Goal: Use online tool/utility: Utilize a website feature to perform a specific function

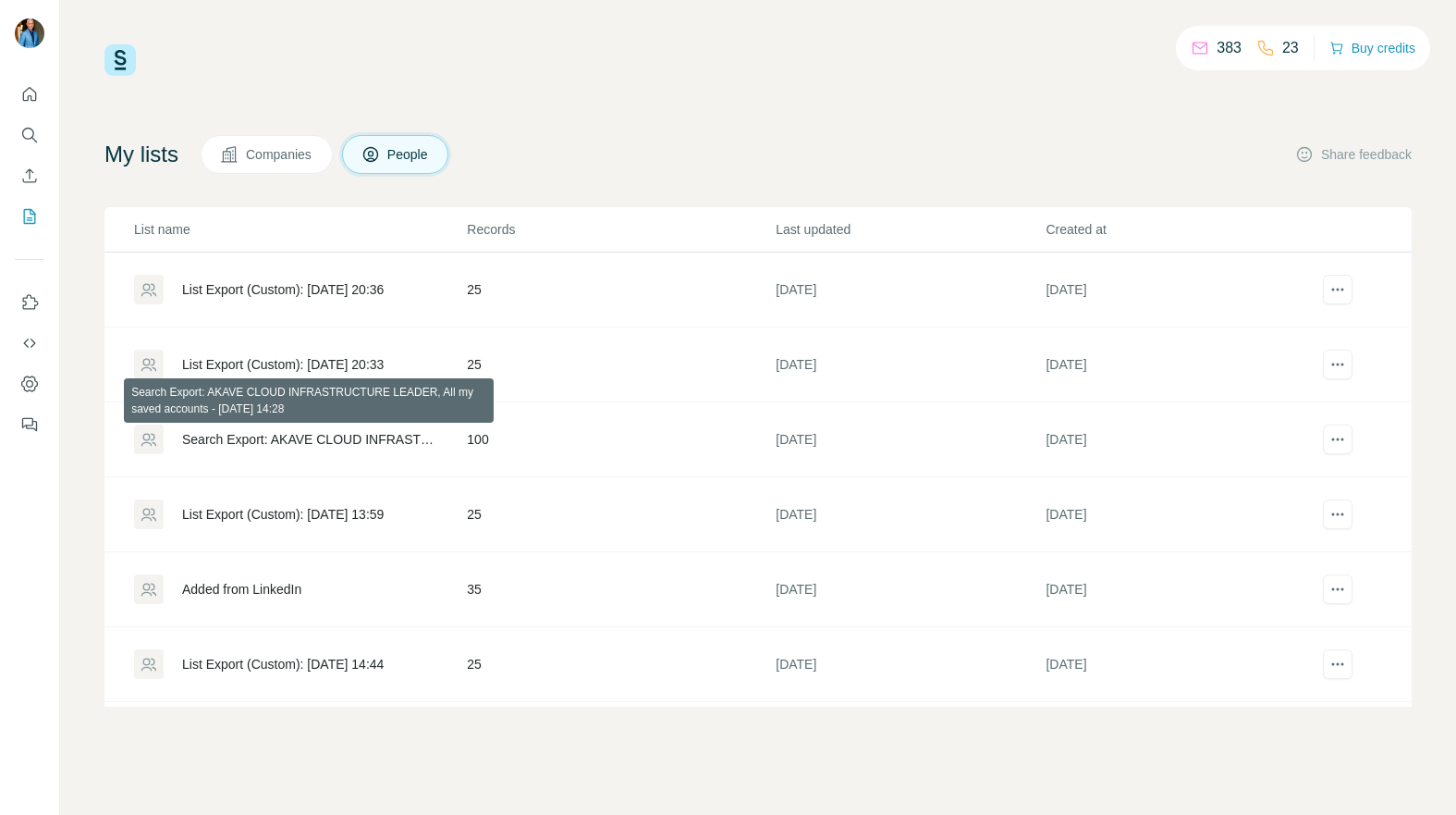
click at [298, 436] on div "Search Export: AKAVE CLOUD INFRASTRUCTURE LEADER, All my saved accounts - [DATE…" at bounding box center [309, 439] width 253 height 19
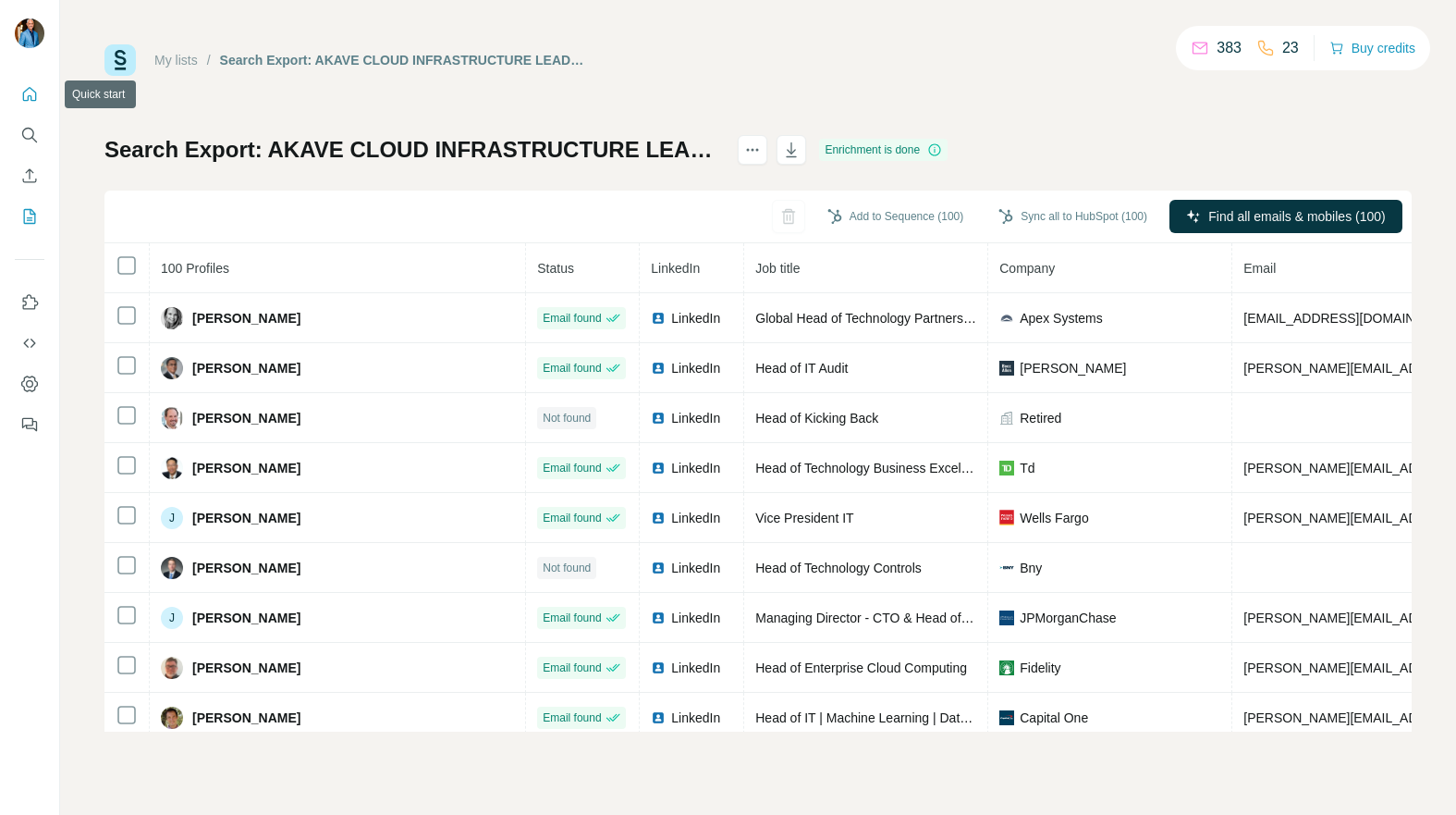
click at [29, 91] on icon "Quick start" at bounding box center [30, 94] width 19 height 19
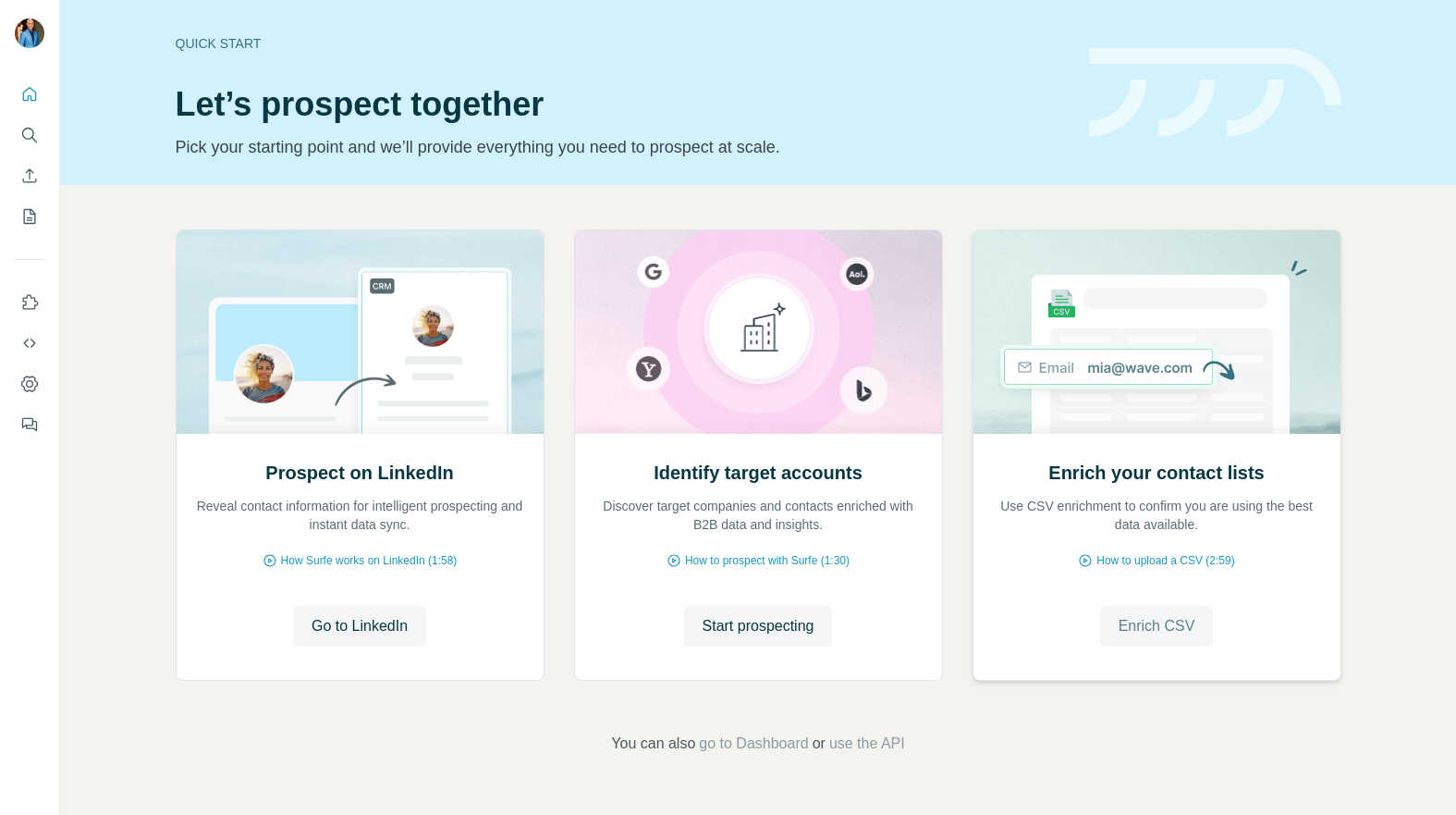
click at [1171, 626] on span "Enrich CSV" at bounding box center [1157, 627] width 77 height 23
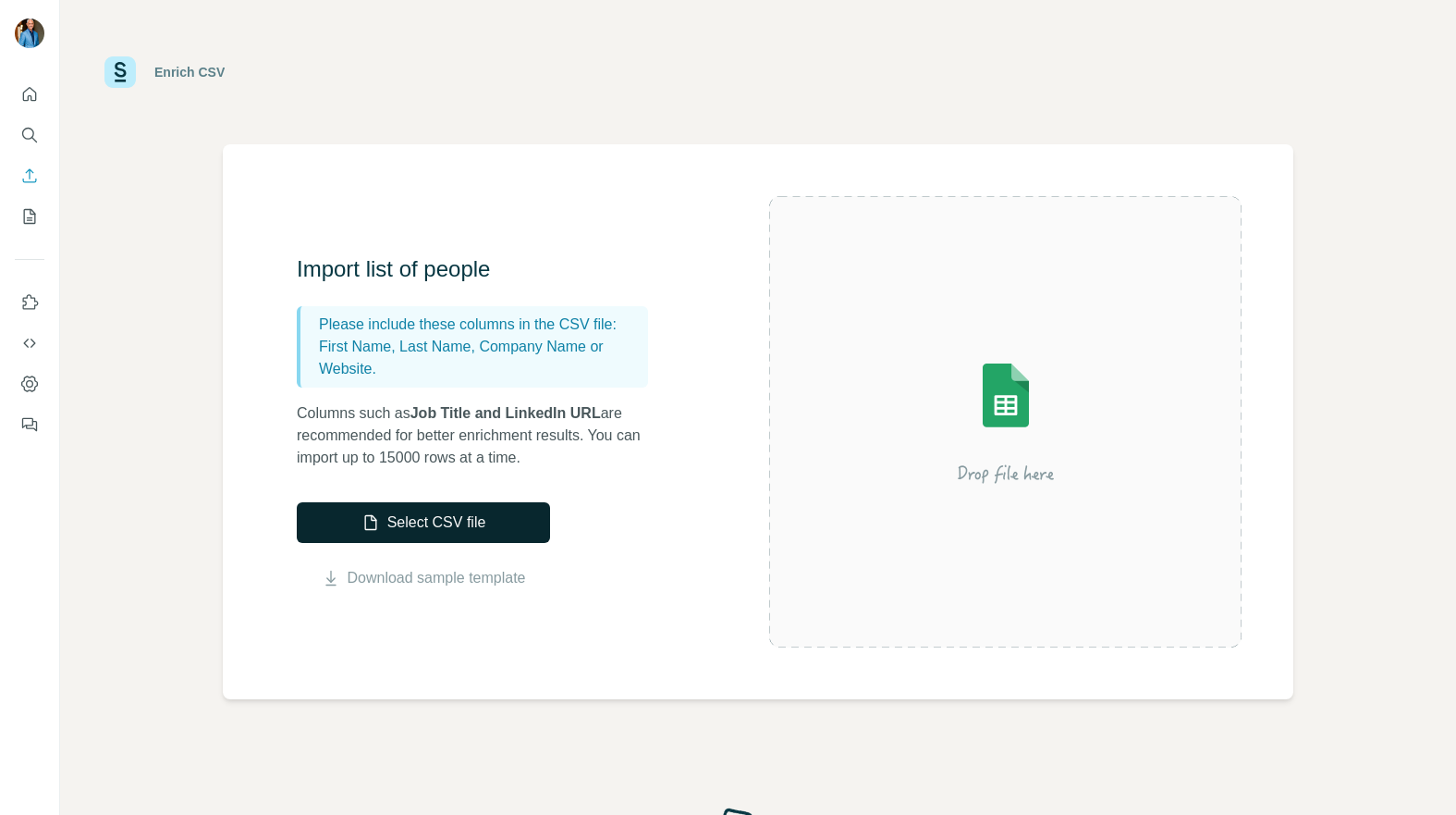
click at [399, 516] on button "Select CSV file" at bounding box center [423, 522] width 253 height 40
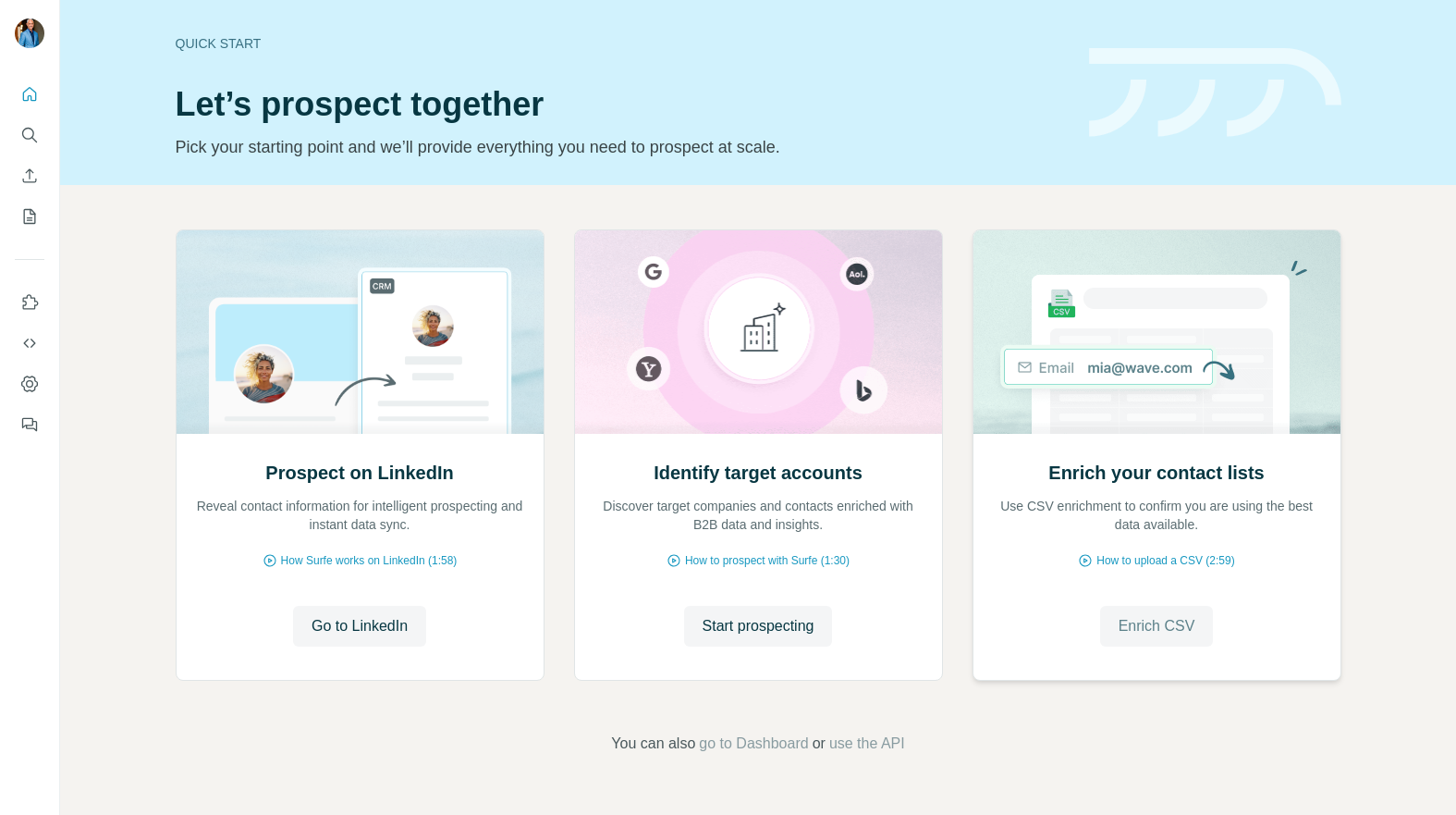
click at [1148, 626] on span "Enrich CSV" at bounding box center [1157, 627] width 77 height 23
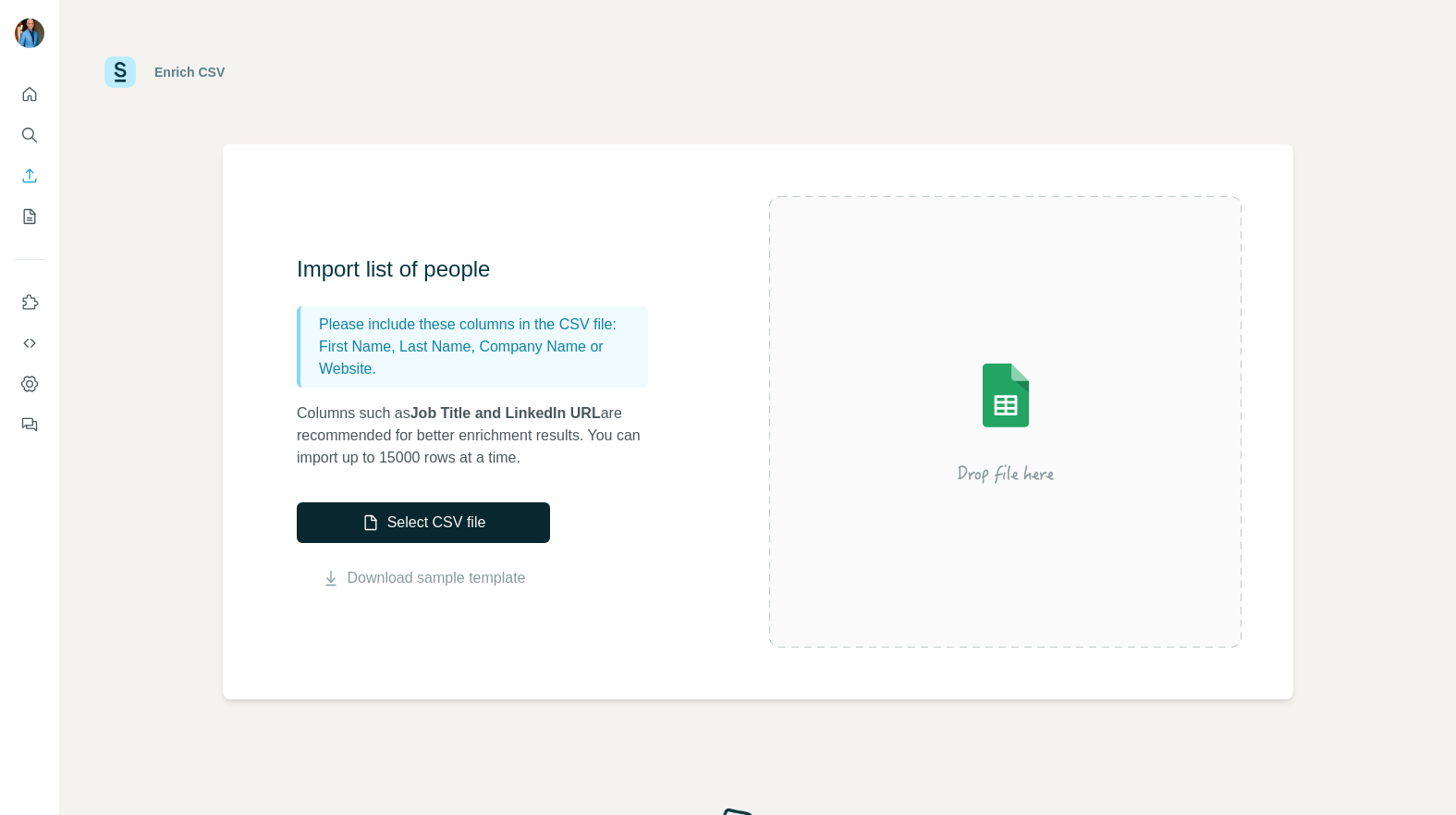
click at [501, 520] on button "Select CSV file" at bounding box center [423, 522] width 253 height 40
click at [459, 523] on button "Select CSV file" at bounding box center [423, 522] width 253 height 40
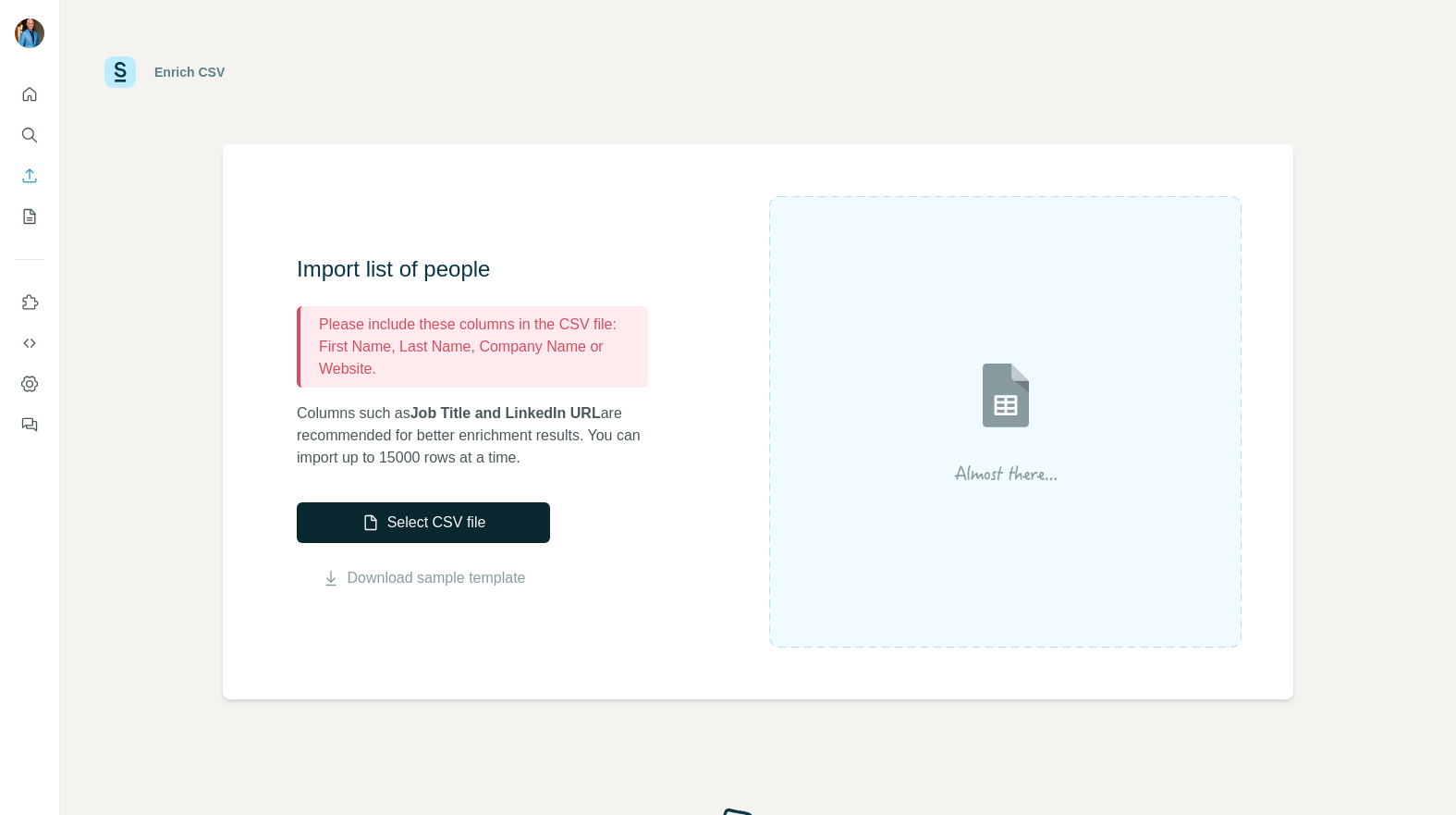
click at [417, 518] on button "Select CSV file" at bounding box center [423, 522] width 253 height 40
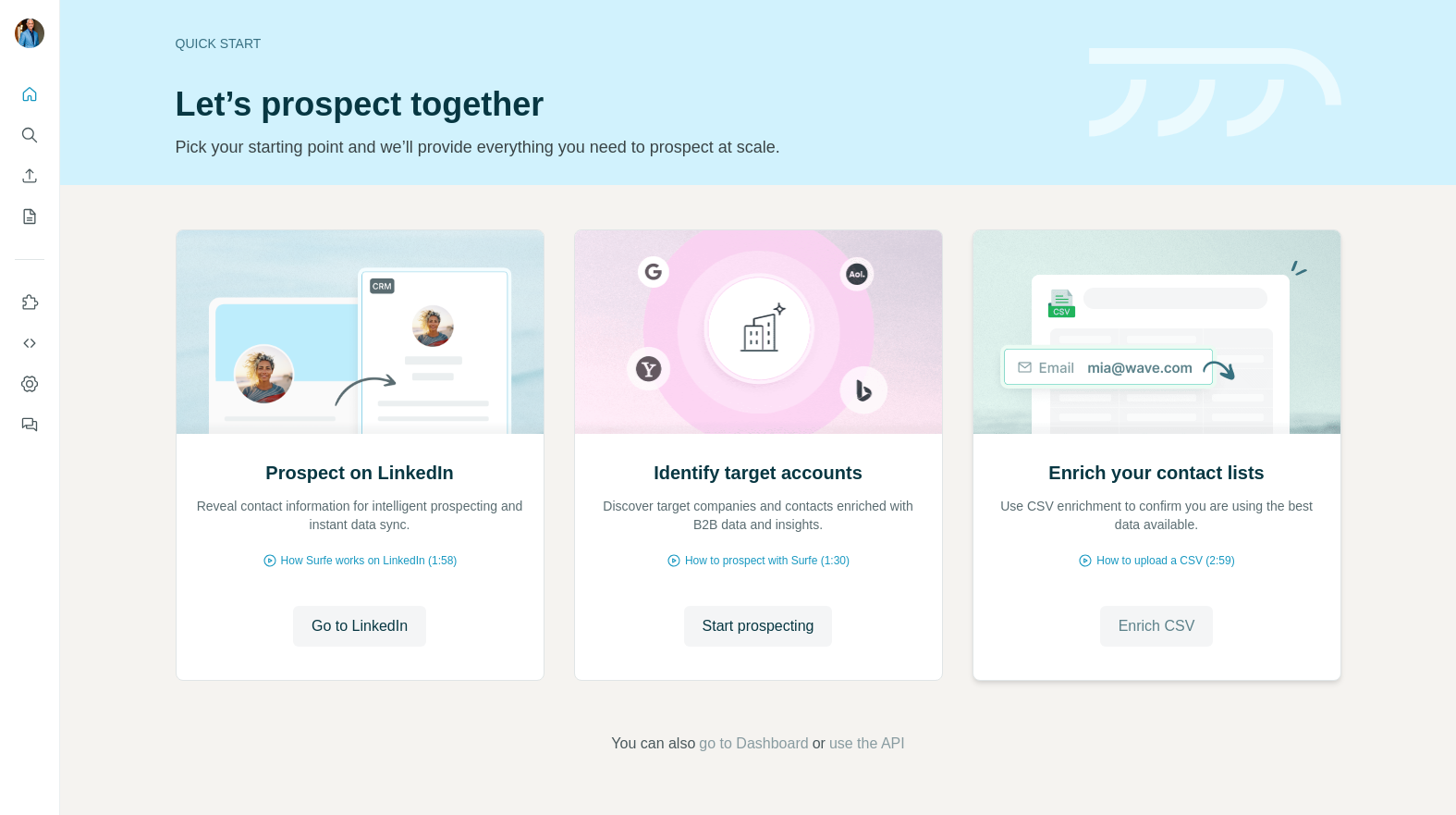
click at [1170, 624] on span "Enrich CSV" at bounding box center [1157, 627] width 77 height 23
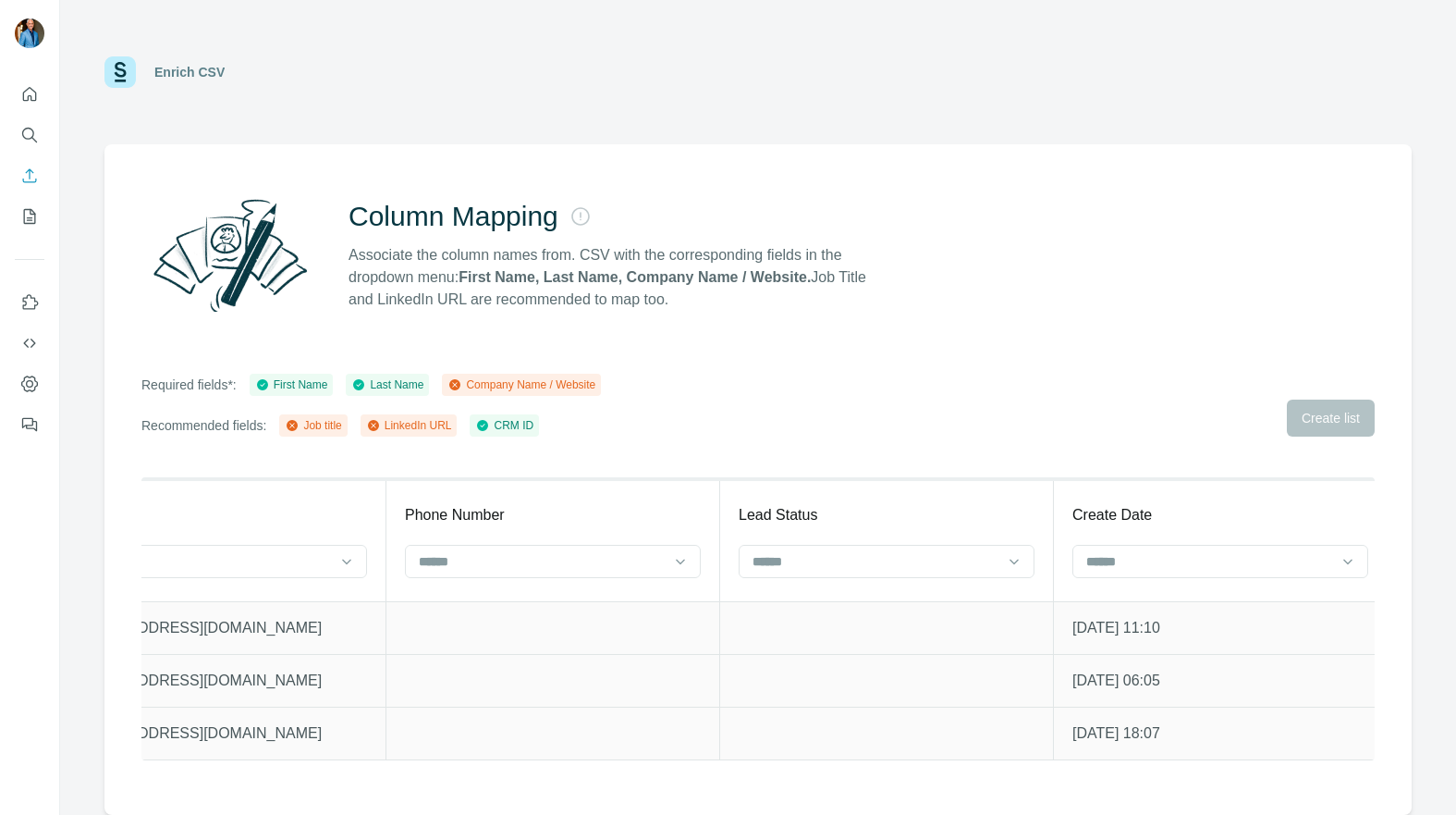
scroll to position [0, 1104]
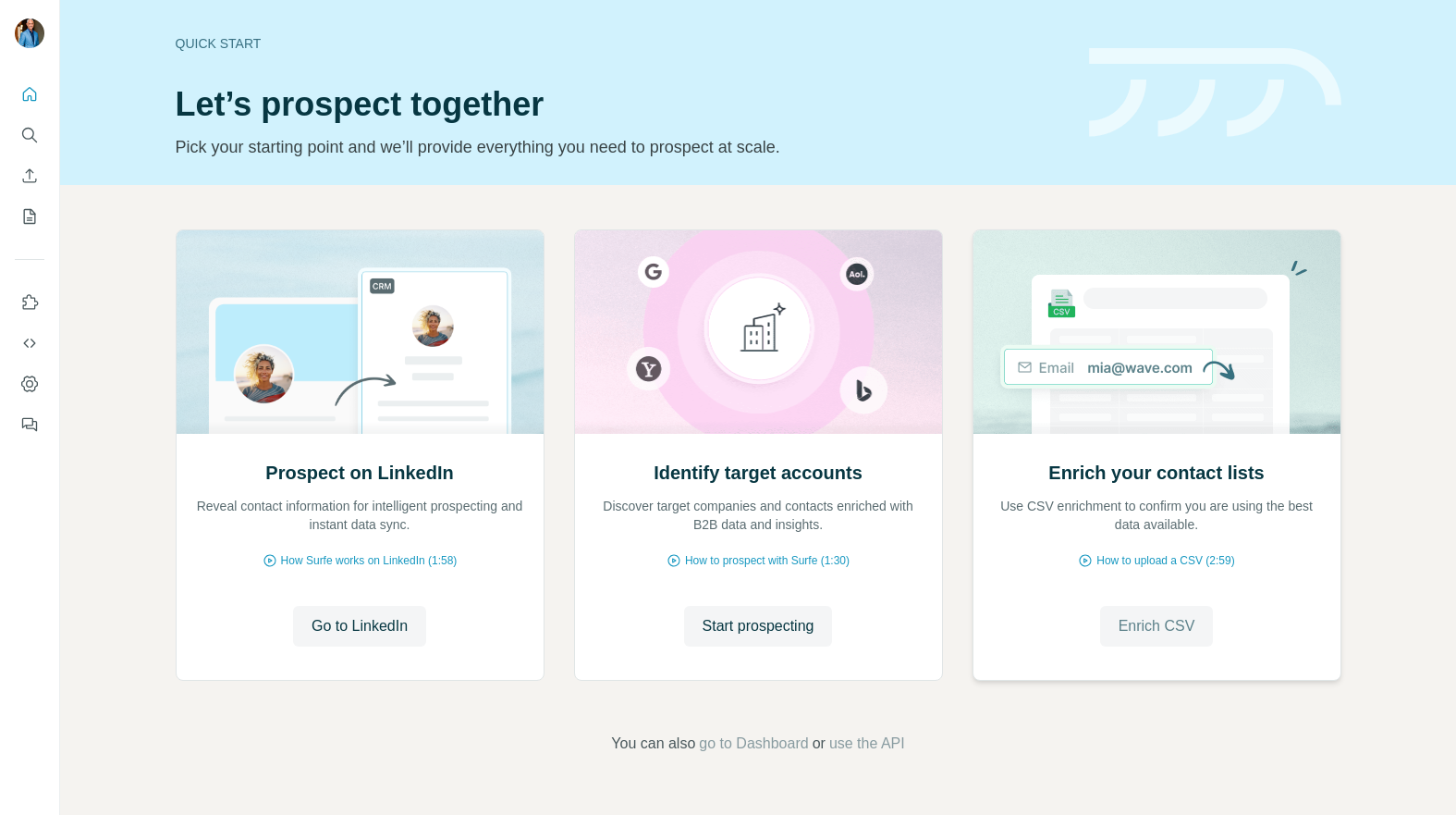
click at [1166, 622] on span "Enrich CSV" at bounding box center [1157, 627] width 77 height 23
